Goal: Information Seeking & Learning: Compare options

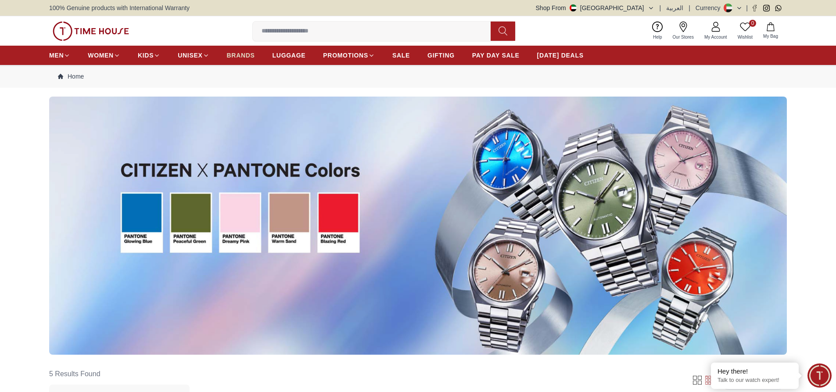
click at [236, 57] on span "BRANDS" at bounding box center [241, 55] width 28 height 9
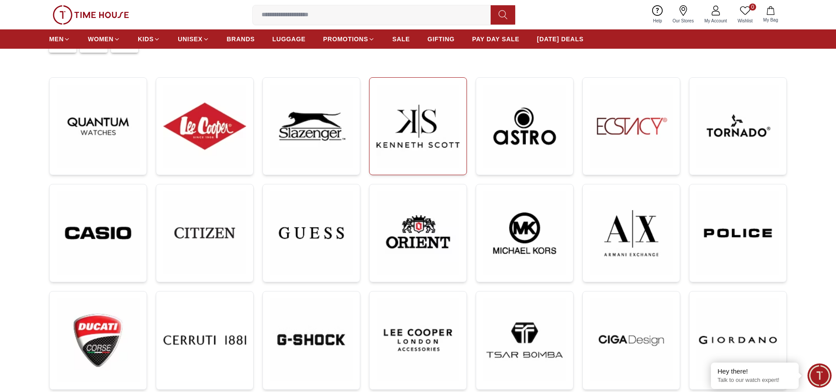
scroll to position [176, 0]
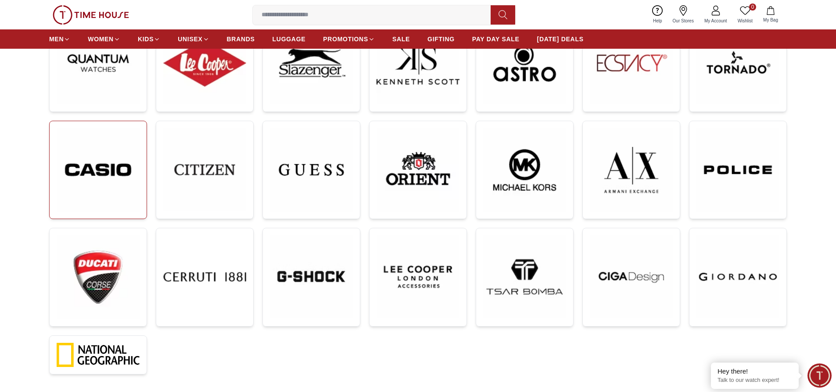
click at [107, 168] on img at bounding box center [98, 169] width 83 height 83
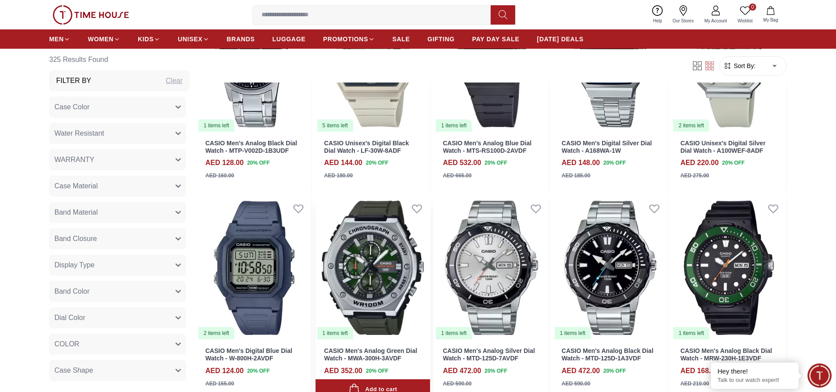
scroll to position [790, 0]
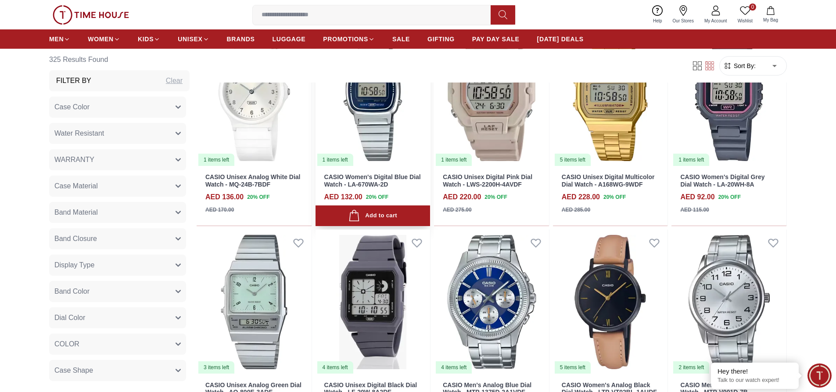
scroll to position [1755, 0]
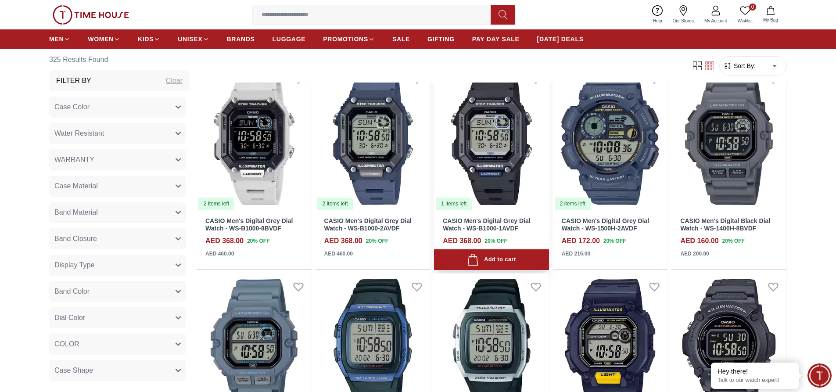
scroll to position [2413, 0]
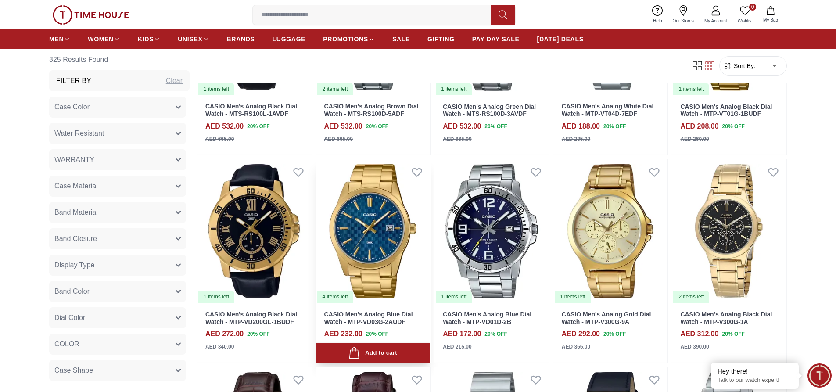
scroll to position [3291, 0]
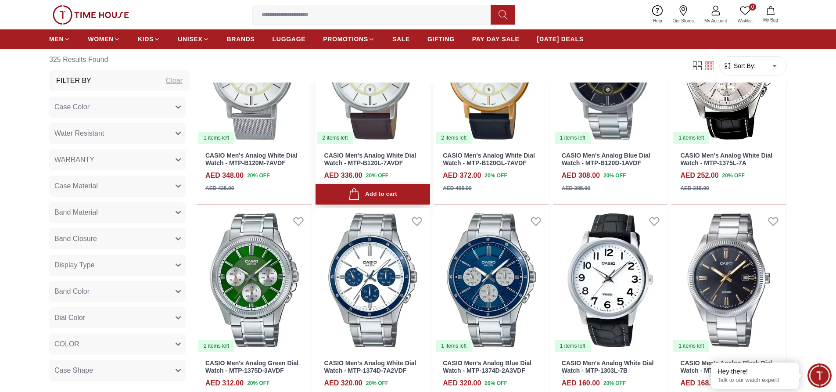
scroll to position [4300, 0]
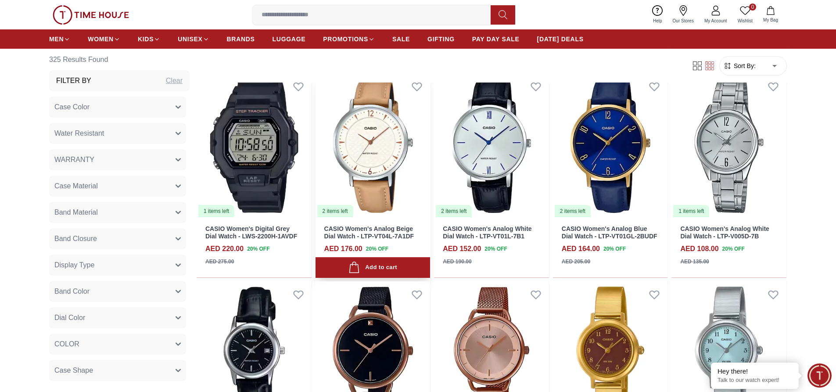
scroll to position [4914, 0]
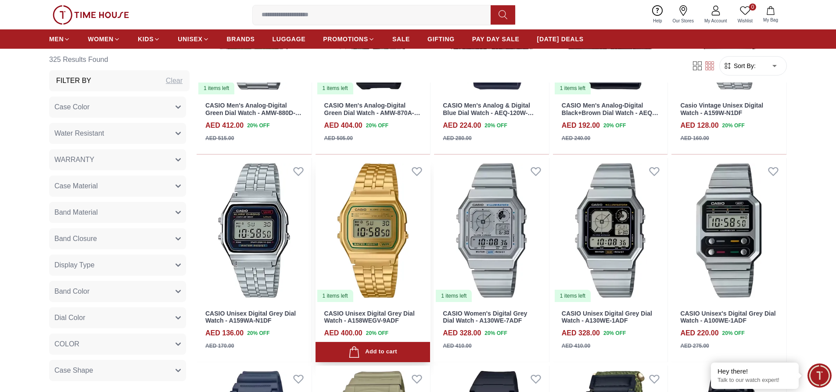
scroll to position [5792, 0]
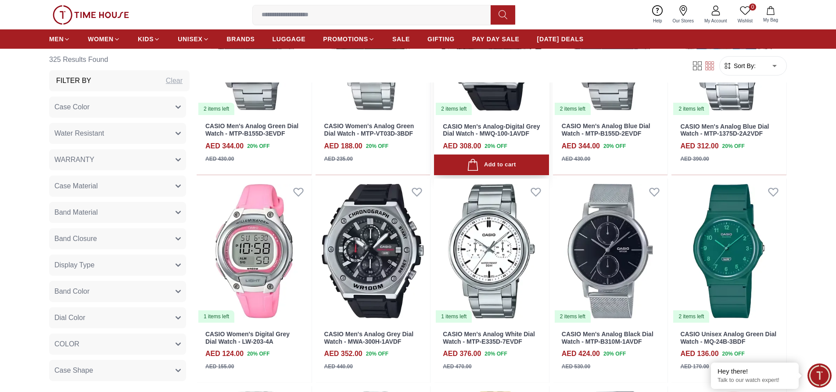
scroll to position [6582, 0]
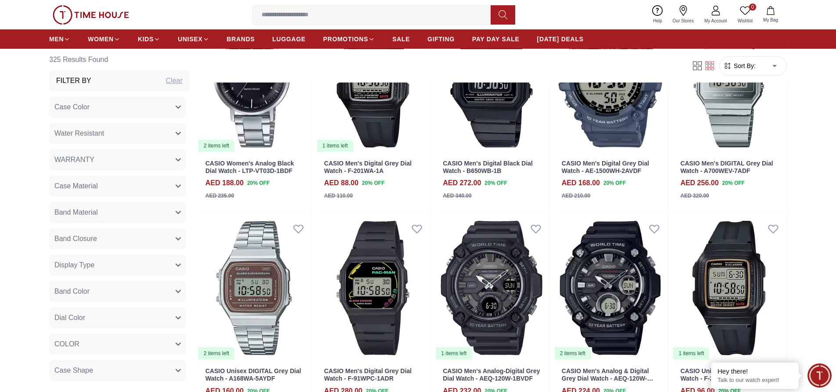
scroll to position [7415, 0]
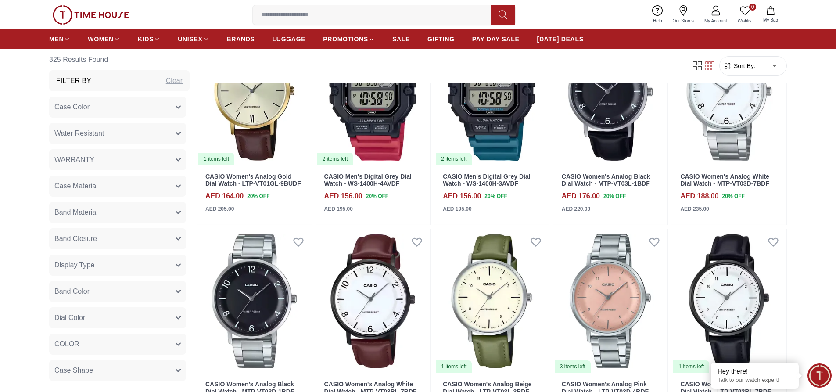
scroll to position [7986, 0]
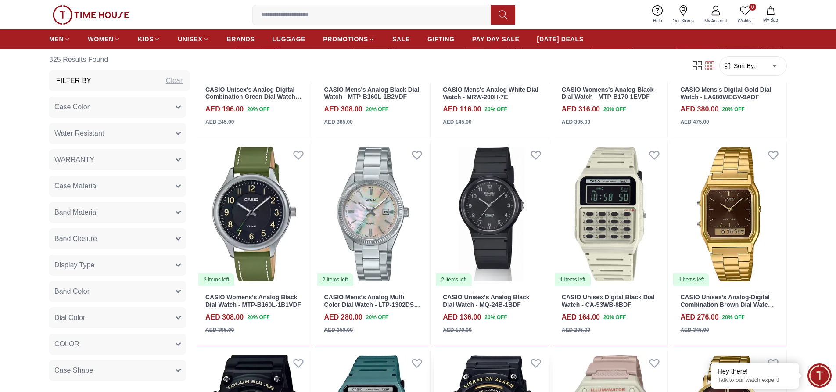
scroll to position [8995, 0]
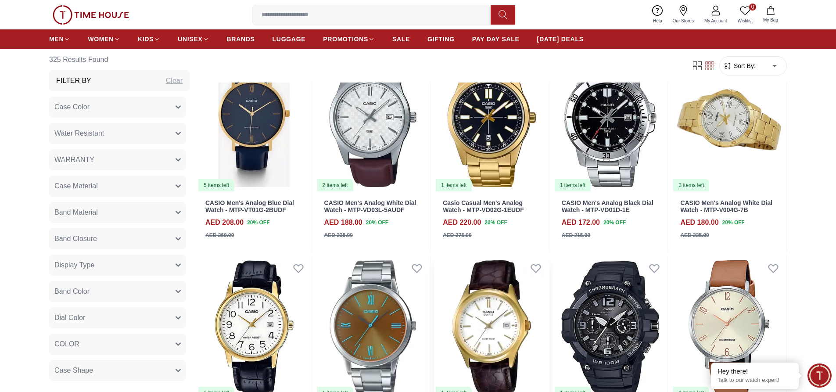
scroll to position [9434, 0]
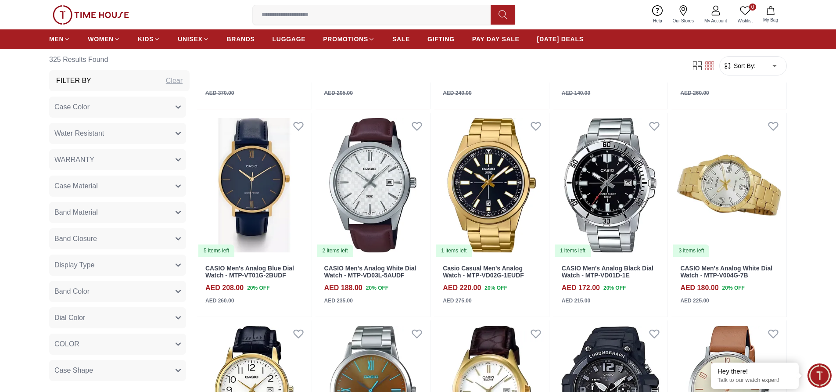
scroll to position [9302, 0]
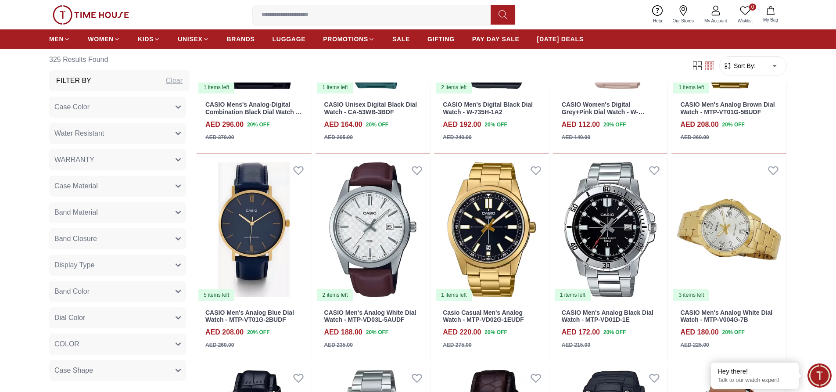
scroll to position [10968, 0]
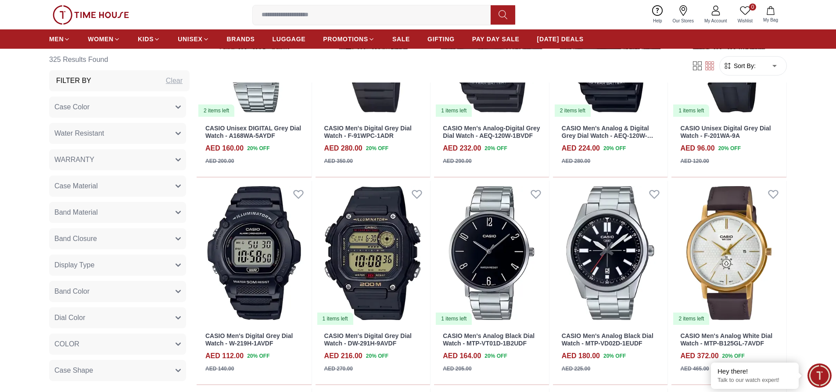
scroll to position [6801, 0]
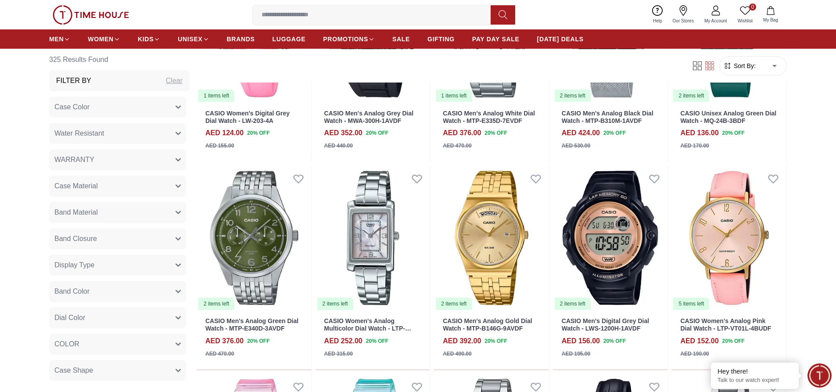
scroll to position [5213, 0]
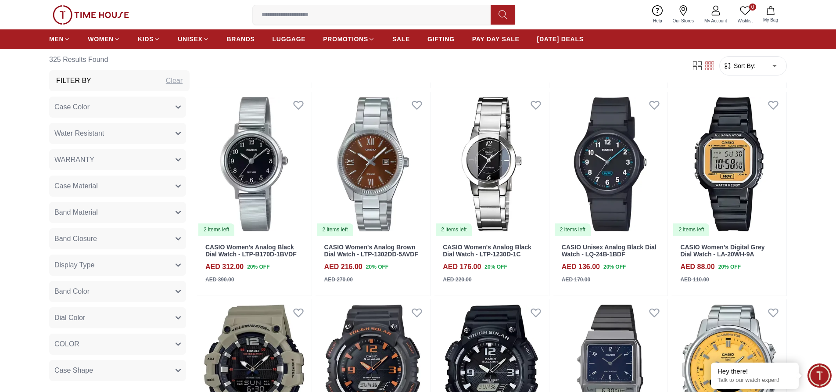
scroll to position [3466, 0]
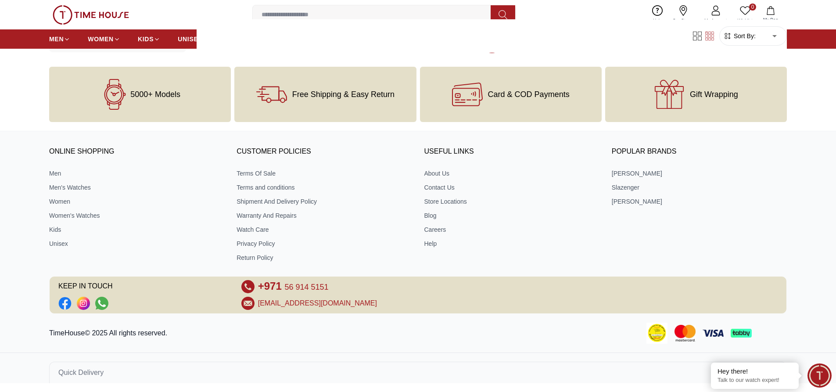
scroll to position [1018, 0]
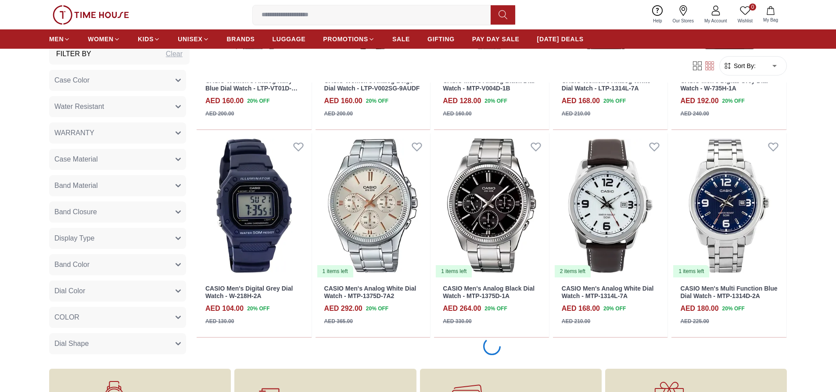
scroll to position [1018, 0]
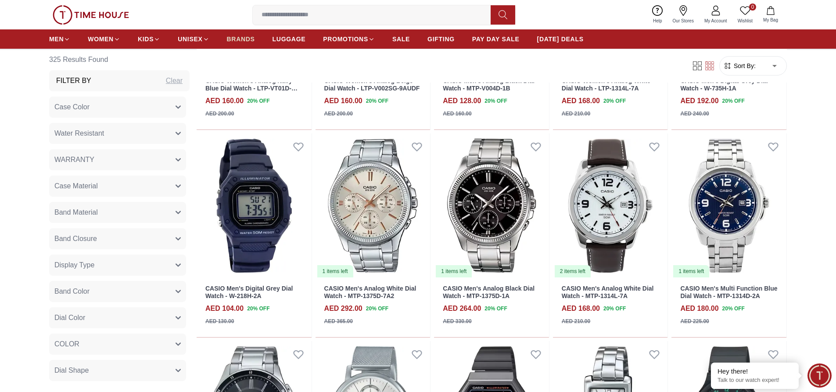
click at [238, 39] on span "BRANDS" at bounding box center [241, 39] width 28 height 9
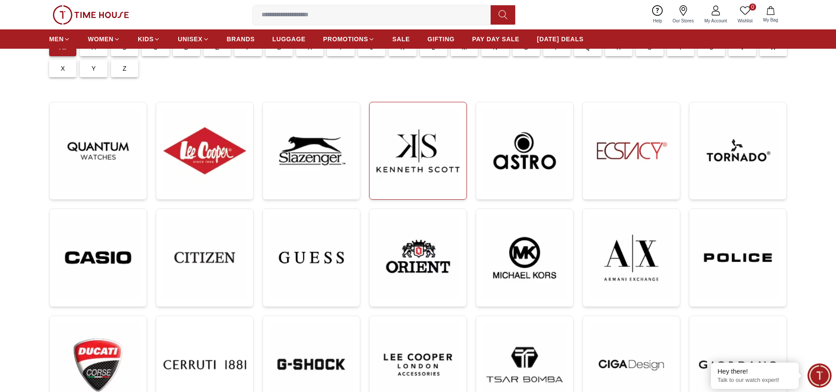
scroll to position [132, 0]
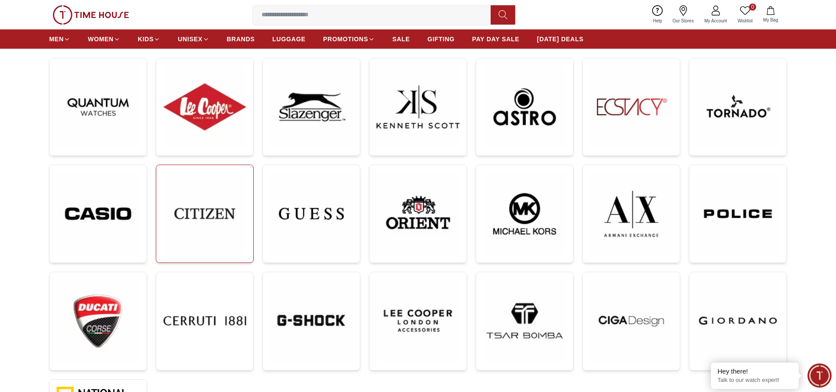
click at [220, 211] on img at bounding box center [204, 213] width 83 height 83
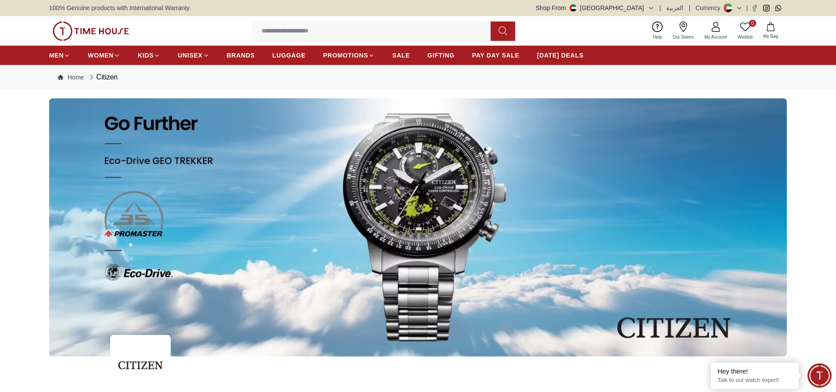
click at [399, 208] on img at bounding box center [418, 227] width 738 height 258
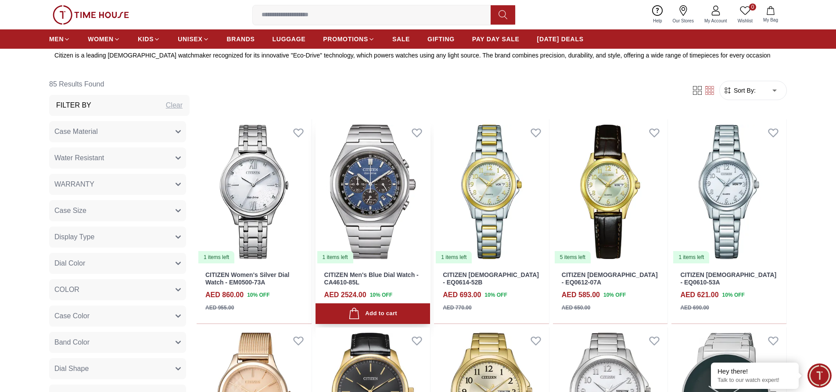
scroll to position [395, 0]
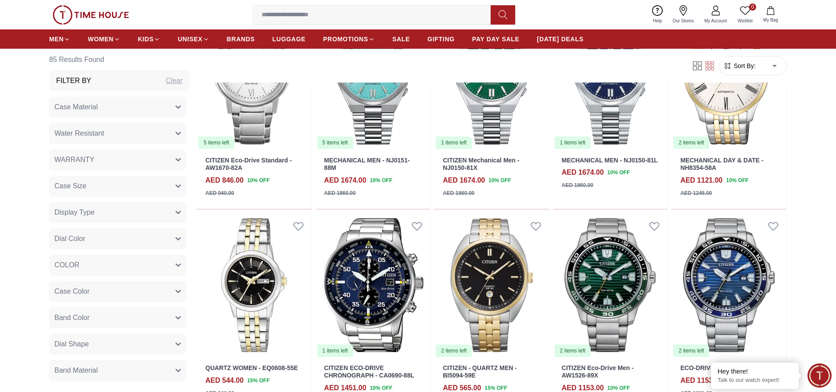
scroll to position [1755, 0]
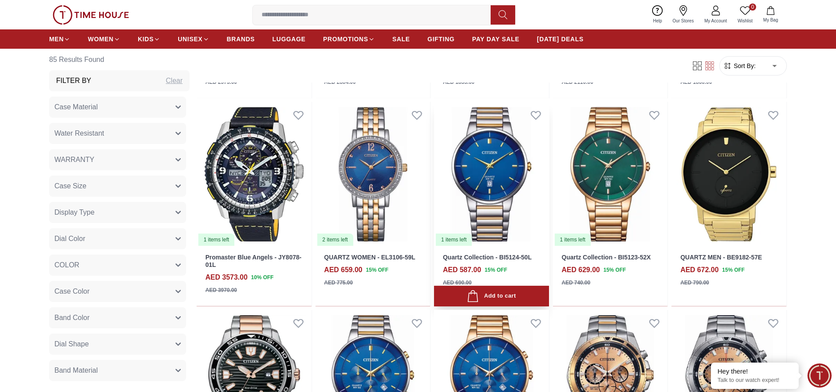
scroll to position [2282, 0]
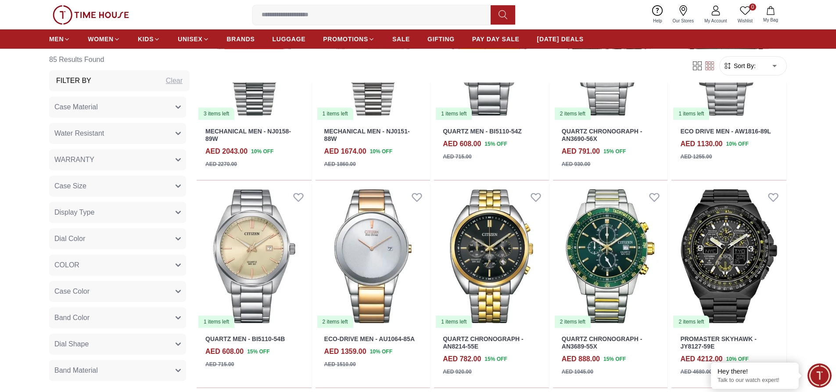
scroll to position [3028, 0]
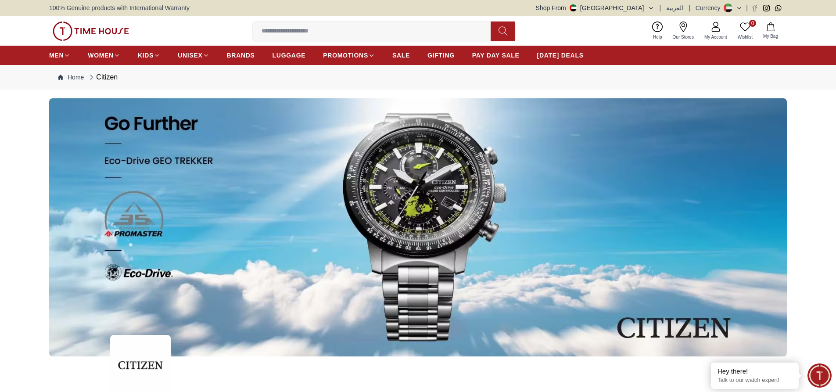
click at [348, 221] on img at bounding box center [418, 227] width 738 height 258
click at [375, 222] on img at bounding box center [418, 227] width 738 height 258
click at [150, 272] on img at bounding box center [418, 227] width 738 height 258
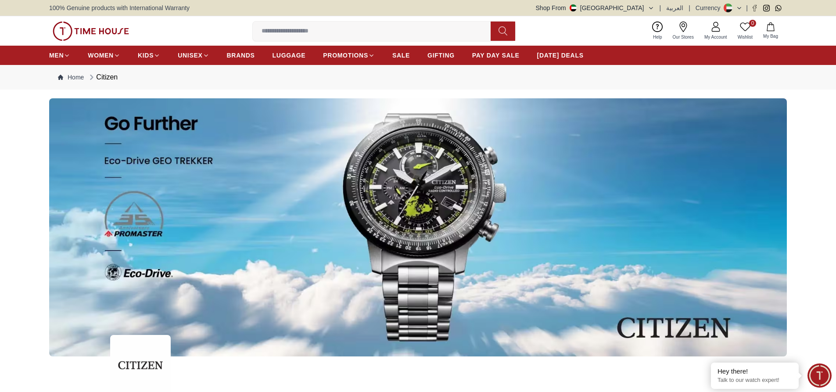
click at [143, 233] on img at bounding box center [418, 227] width 738 height 258
click at [237, 56] on span "BRANDS" at bounding box center [241, 55] width 28 height 9
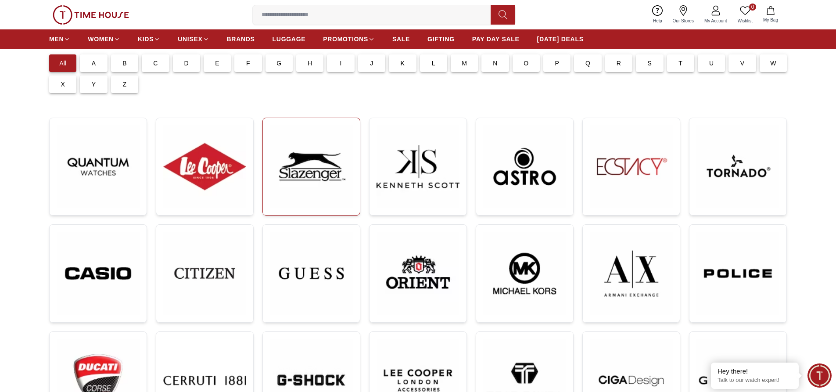
scroll to position [88, 0]
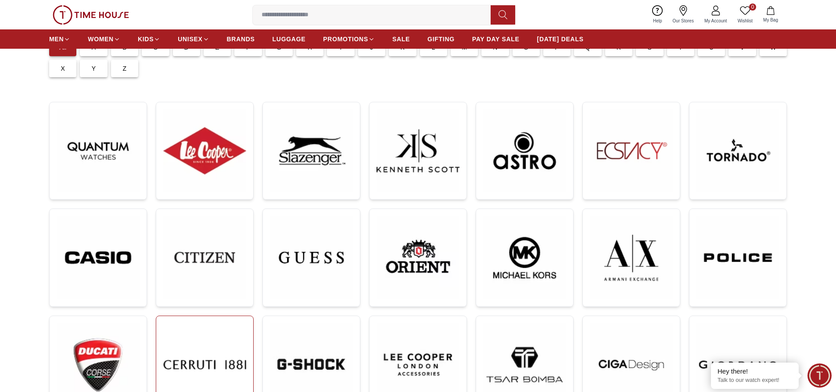
click at [214, 337] on img at bounding box center [204, 364] width 83 height 83
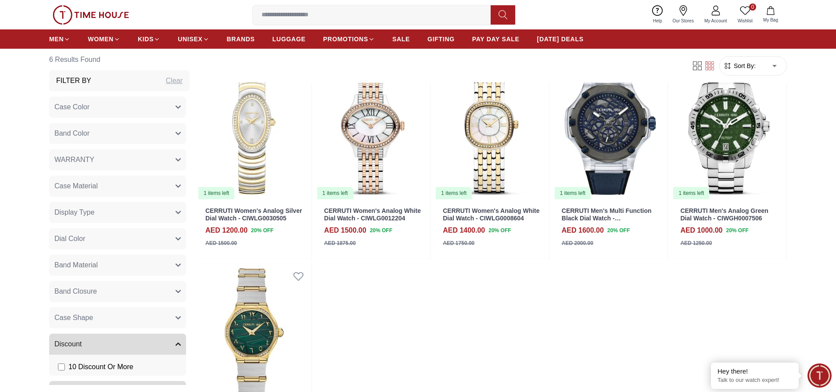
scroll to position [439, 0]
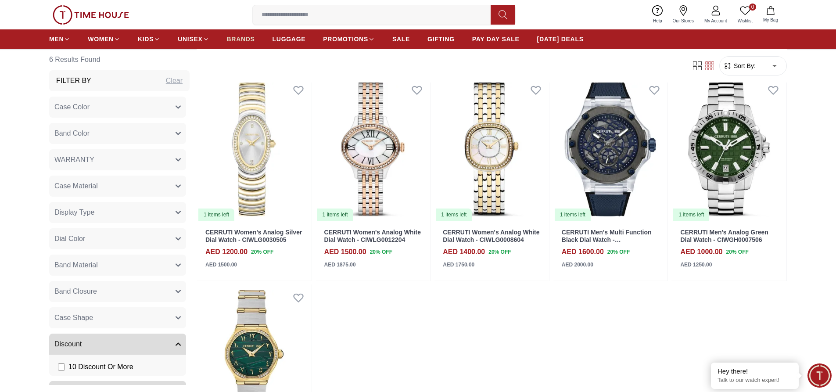
click at [239, 39] on span "BRANDS" at bounding box center [241, 39] width 28 height 9
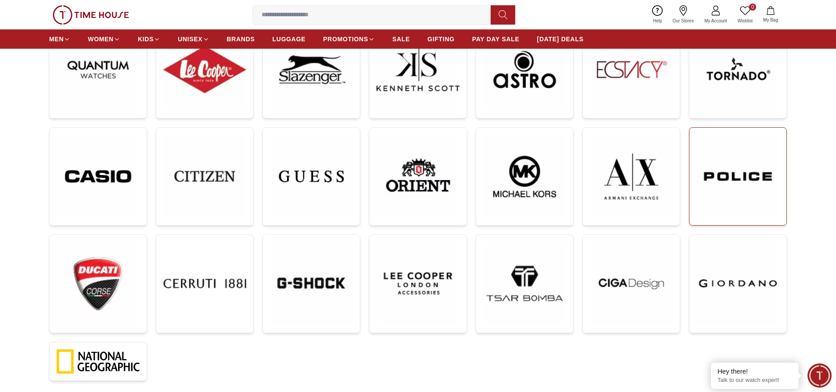
scroll to position [176, 0]
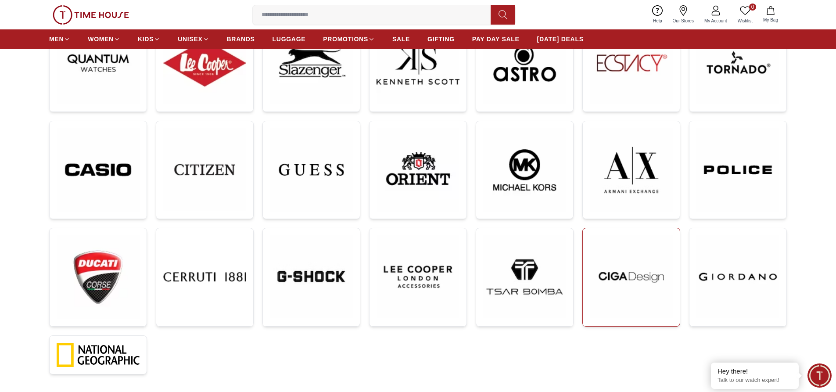
click at [639, 264] on img at bounding box center [631, 276] width 83 height 83
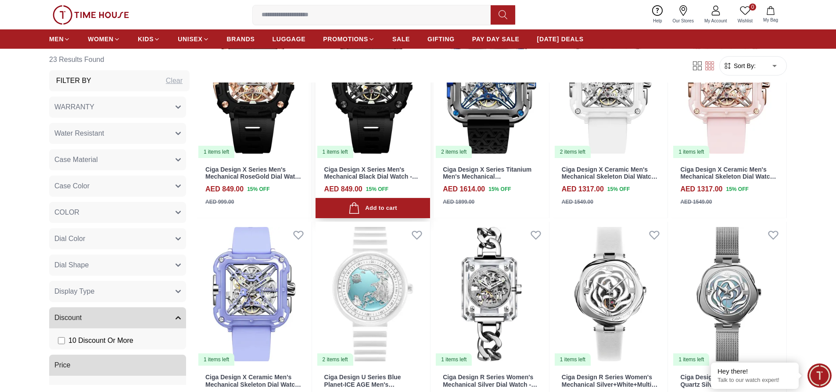
scroll to position [965, 0]
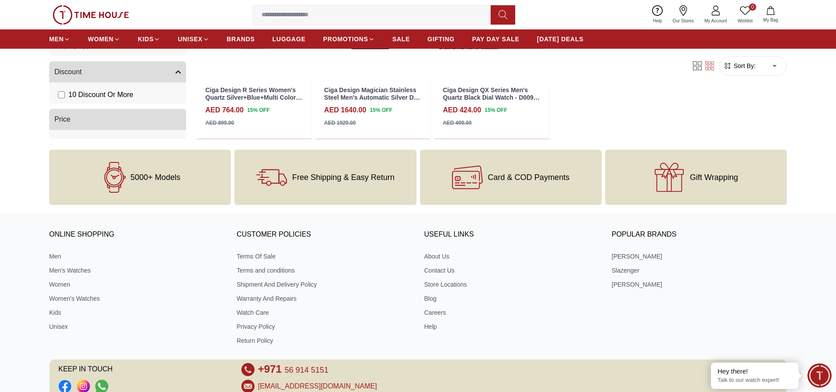
scroll to position [1404, 0]
click at [237, 39] on span "BRANDS" at bounding box center [241, 39] width 28 height 9
